Goal: Communication & Community: Answer question/provide support

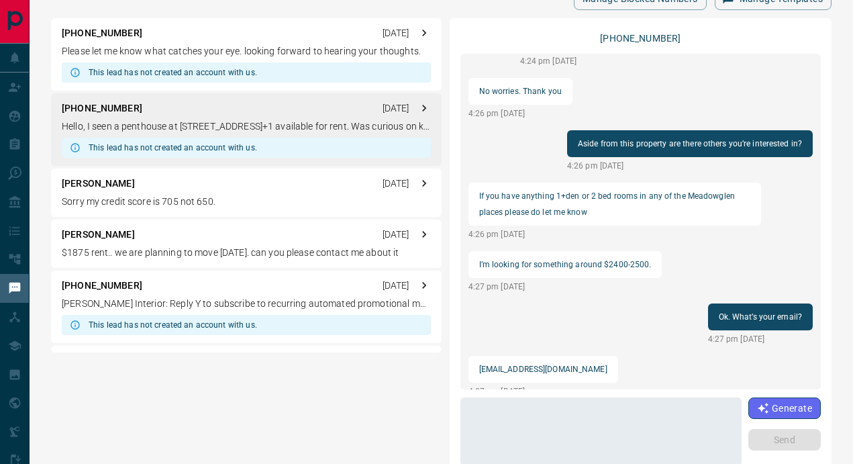
scroll to position [45, 0]
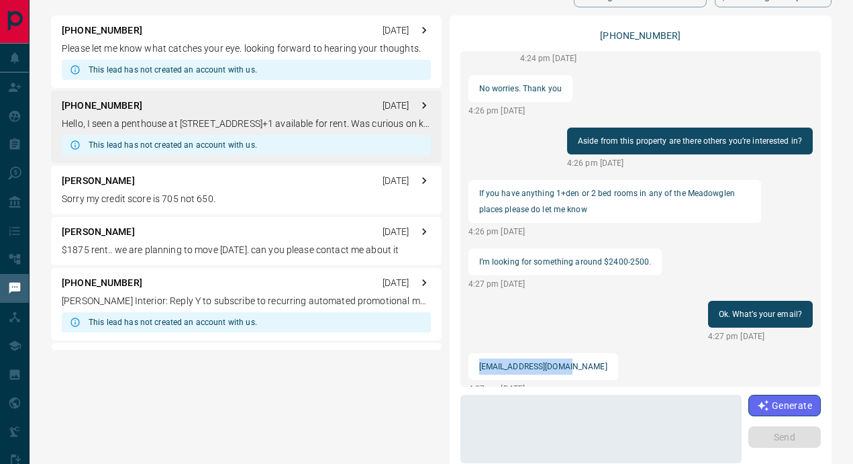
drag, startPoint x: 577, startPoint y: 348, endPoint x: 479, endPoint y: 356, distance: 98.3
click at [479, 356] on div "[EMAIL_ADDRESS][DOMAIN_NAME]" at bounding box center [544, 366] width 150 height 27
copy p "[EMAIL_ADDRESS][DOMAIN_NAME]"
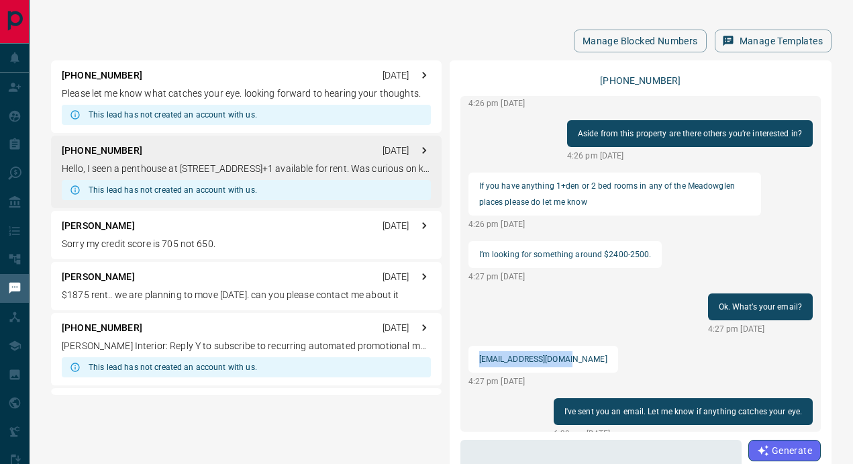
scroll to position [552, 0]
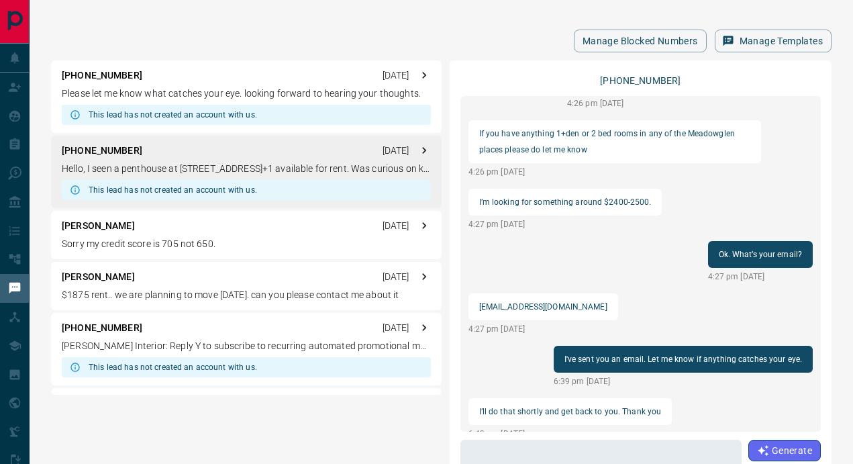
click at [533, 246] on div "Hello, I seen a penthouse at [STREET_ADDRESS]+1 available for rent. Was curious…" at bounding box center [641, 264] width 361 height 336
click at [307, 88] on p "Please let me know what catches your eye. looking forward to hearing your thoug…" at bounding box center [246, 94] width 369 height 14
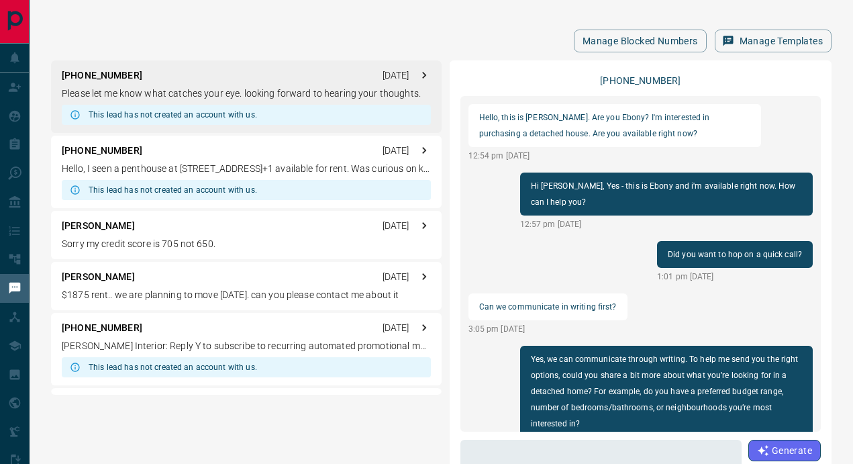
scroll to position [818, 0]
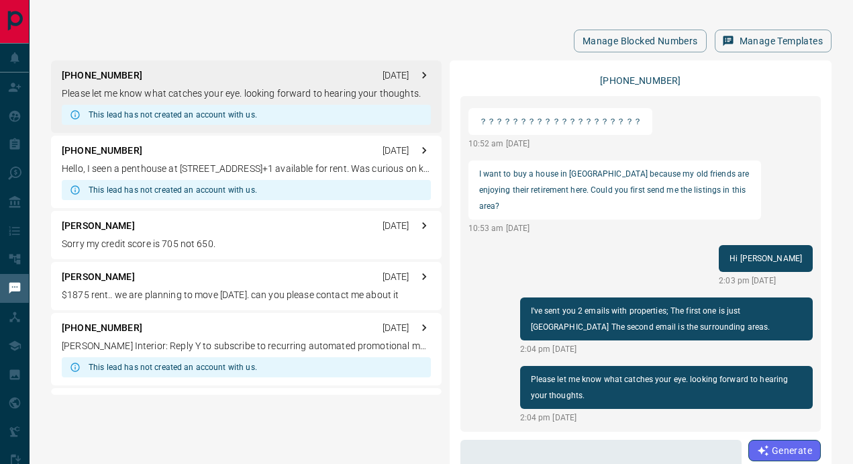
drag, startPoint x: 533, startPoint y: 377, endPoint x: 581, endPoint y: 374, distance: 48.4
click at [581, 375] on p "Please let me know what catches your eye. looking forward to hearing your thoug…" at bounding box center [666, 387] width 271 height 32
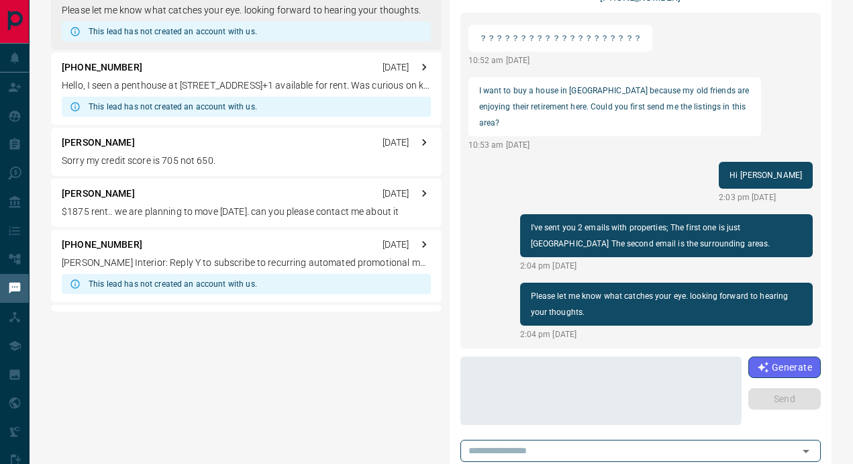
scroll to position [0, 0]
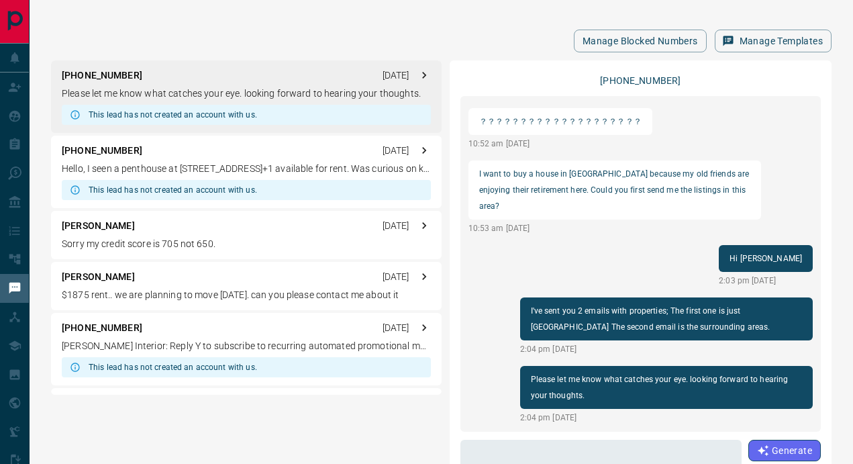
click at [265, 169] on p "Hello, I seen a penthouse at [STREET_ADDRESS]+1 available for rent. Was curious…" at bounding box center [246, 169] width 369 height 14
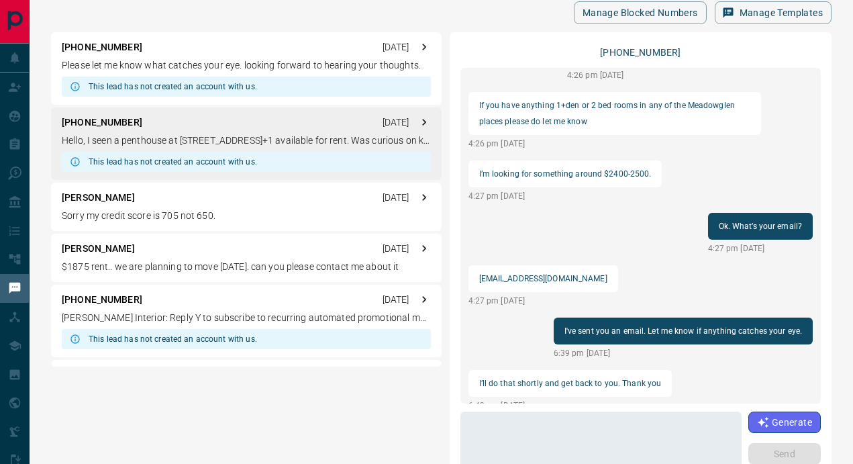
scroll to position [48, 0]
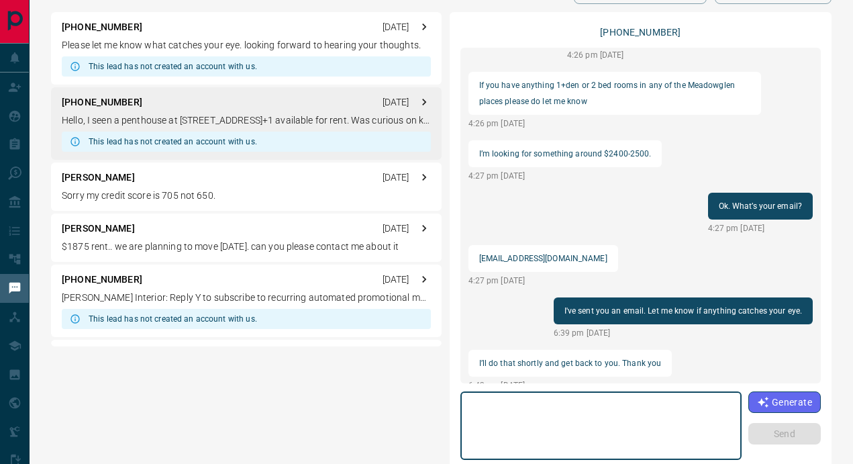
click at [540, 415] on textarea at bounding box center [601, 425] width 263 height 57
click at [473, 405] on textarea "**********" at bounding box center [601, 425] width 262 height 57
type textarea "**********"
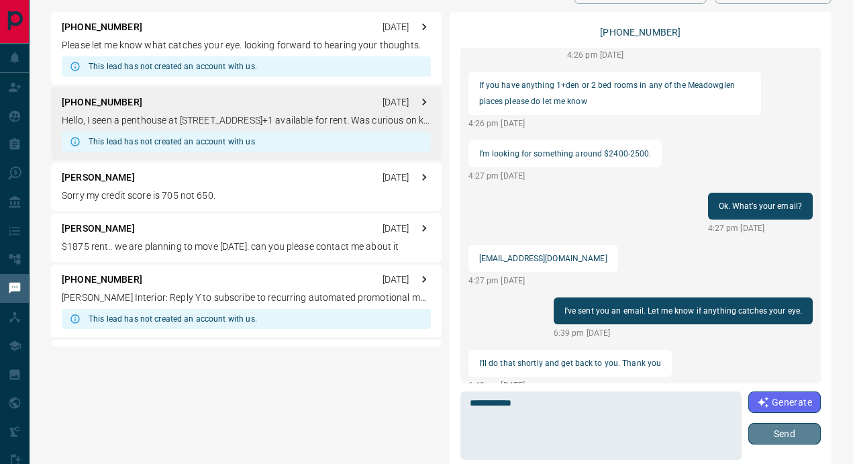
click at [790, 439] on button "Send" at bounding box center [785, 433] width 73 height 21
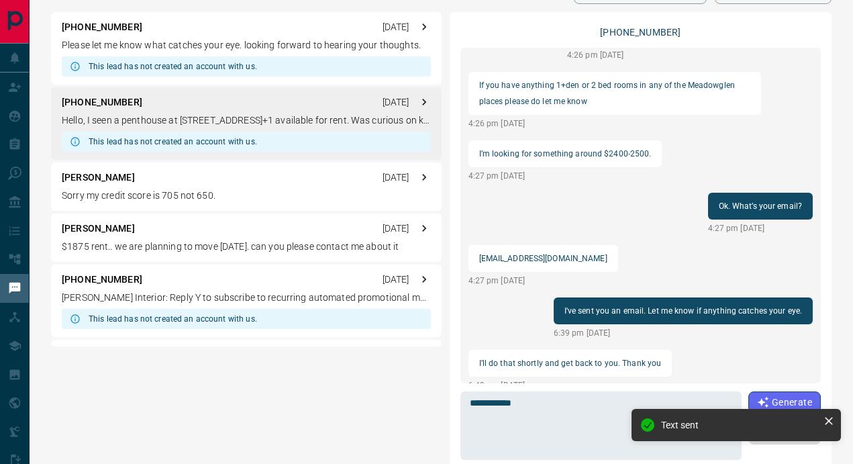
scroll to position [604, 0]
